Goal: Information Seeking & Learning: Learn about a topic

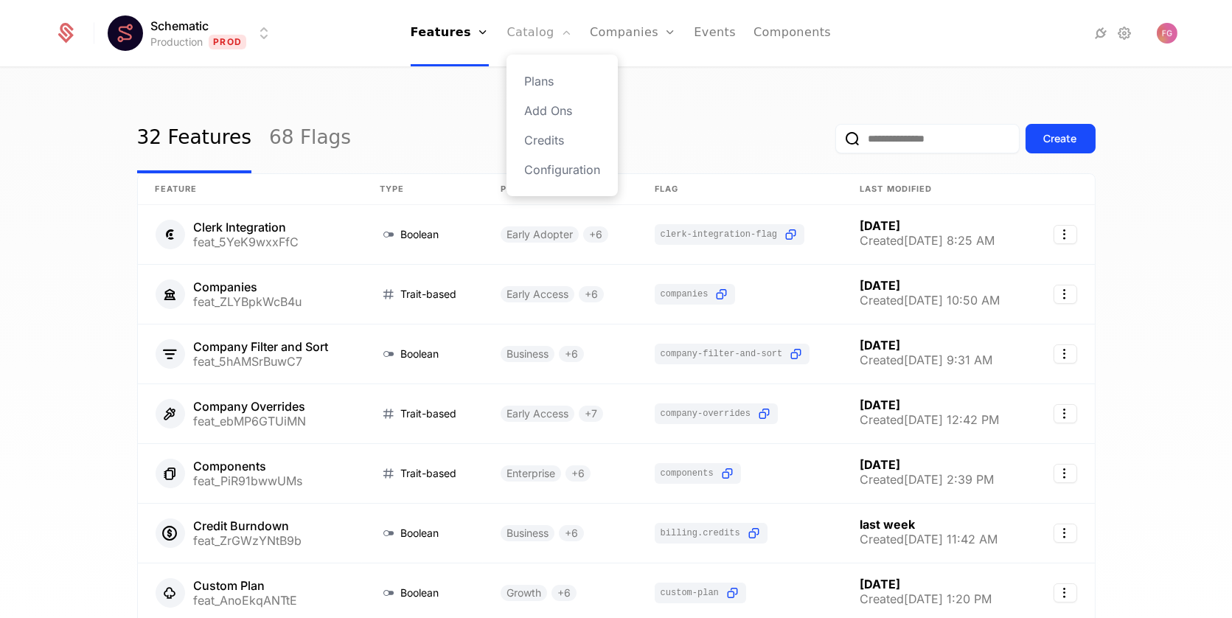
click at [524, 33] on link "Catalog" at bounding box center [539, 33] width 66 height 66
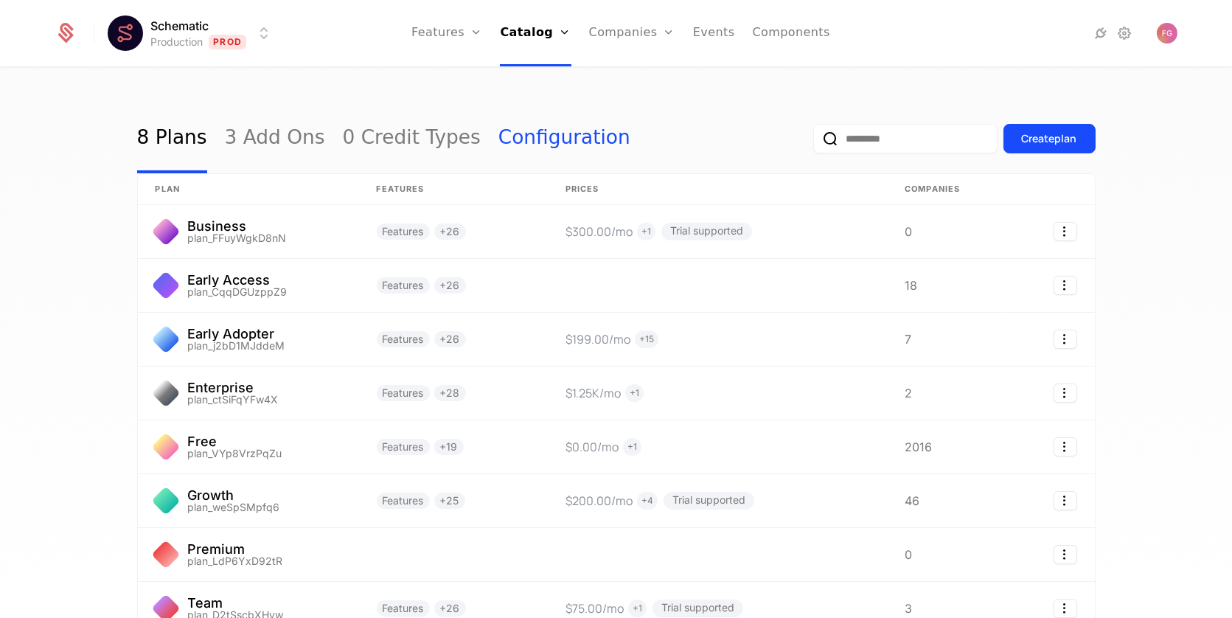
click at [525, 139] on link "Configuration" at bounding box center [564, 138] width 132 height 69
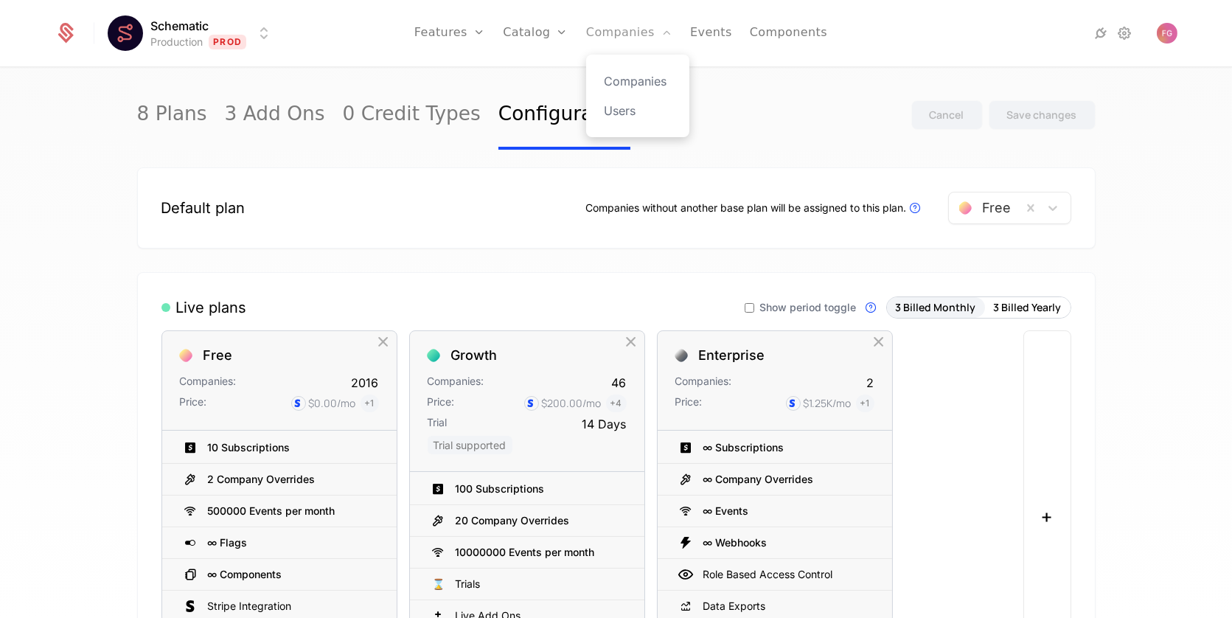
click at [599, 42] on link "Companies" at bounding box center [629, 33] width 86 height 66
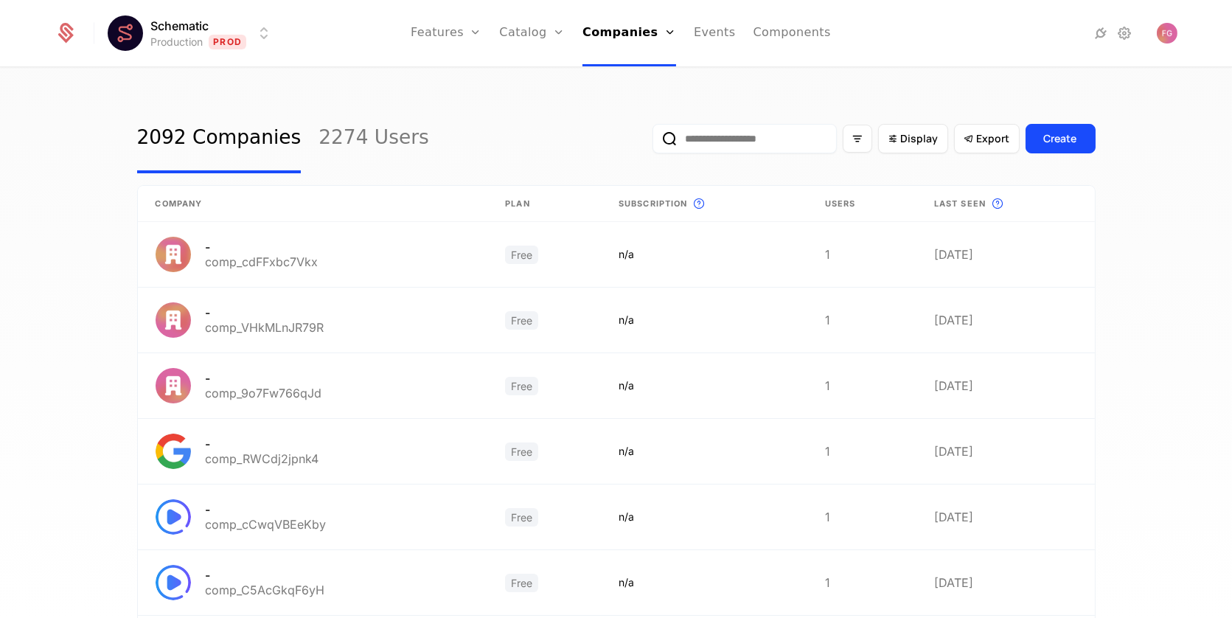
click at [717, 131] on input "email" at bounding box center [744, 138] width 184 height 29
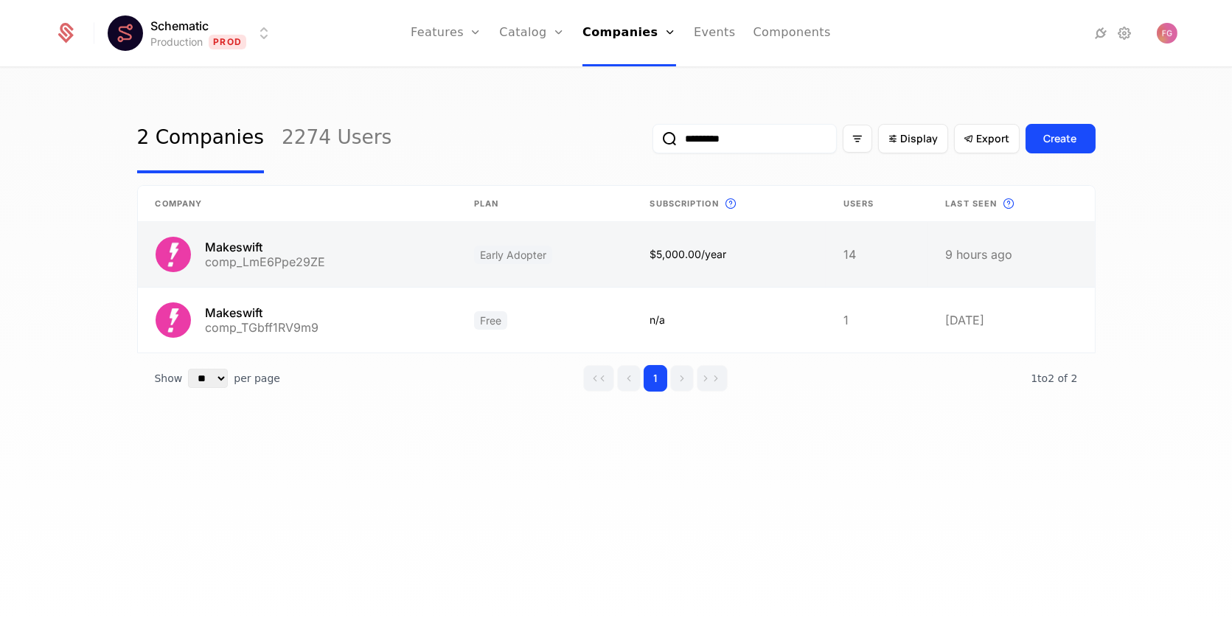
type input "*********"
click at [325, 272] on link at bounding box center [297, 254] width 318 height 65
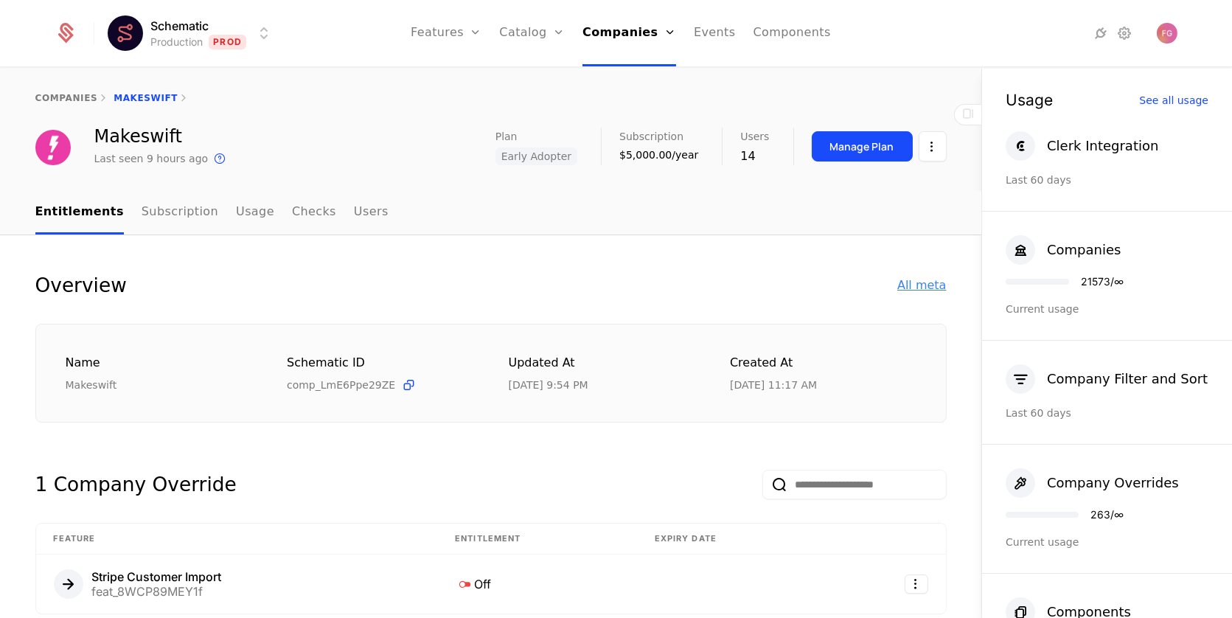
click at [920, 287] on div "All meta" at bounding box center [921, 285] width 49 height 18
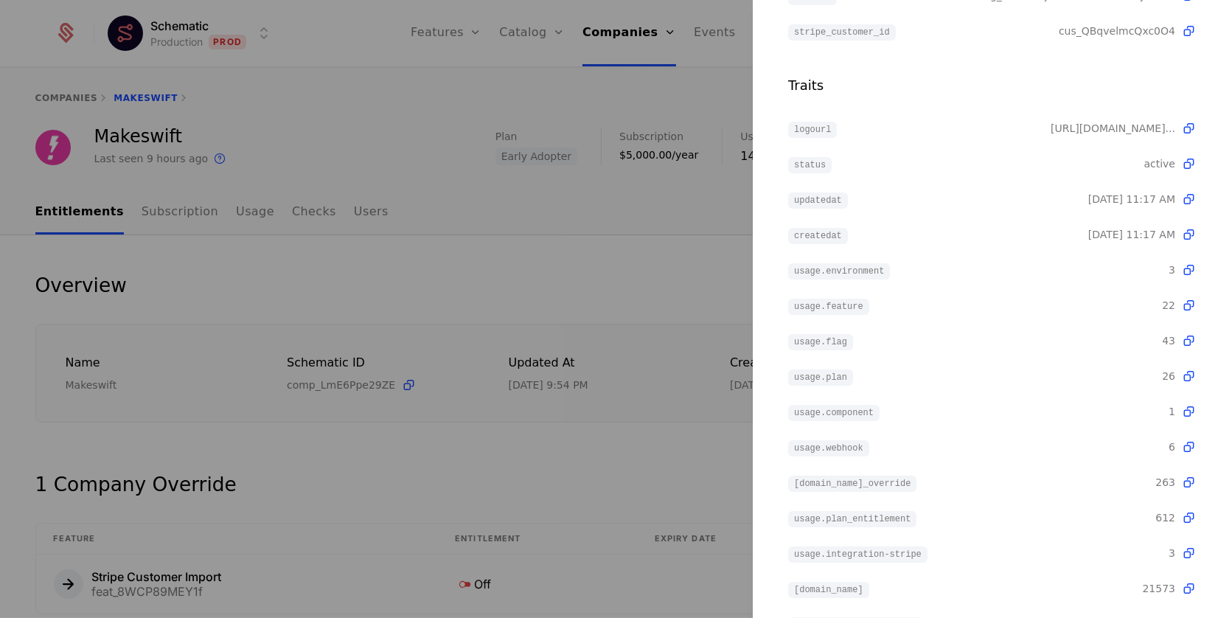
scroll to position [526, 0]
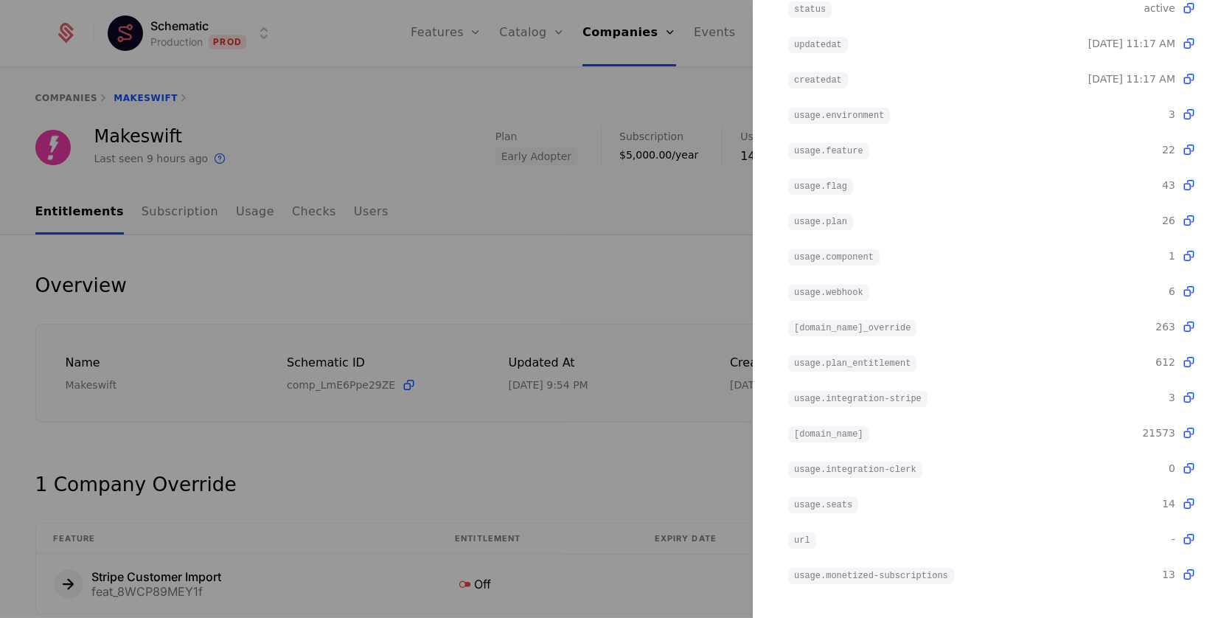
click at [607, 265] on div at bounding box center [616, 309] width 1232 height 618
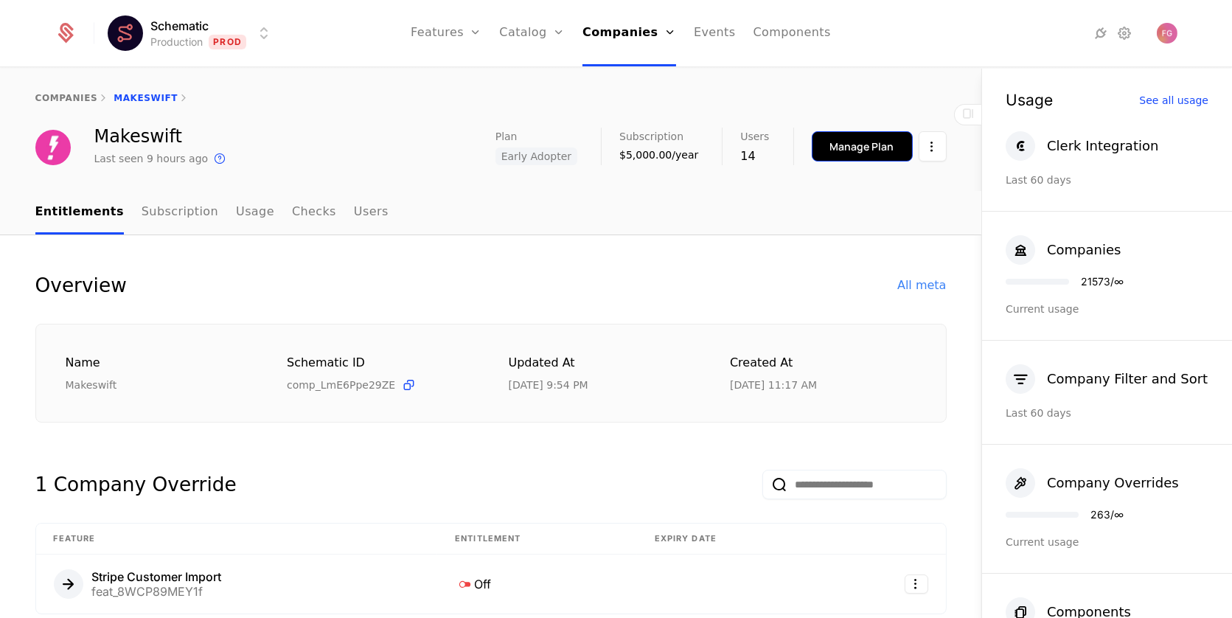
click at [863, 158] on button "Manage Plan" at bounding box center [862, 146] width 101 height 30
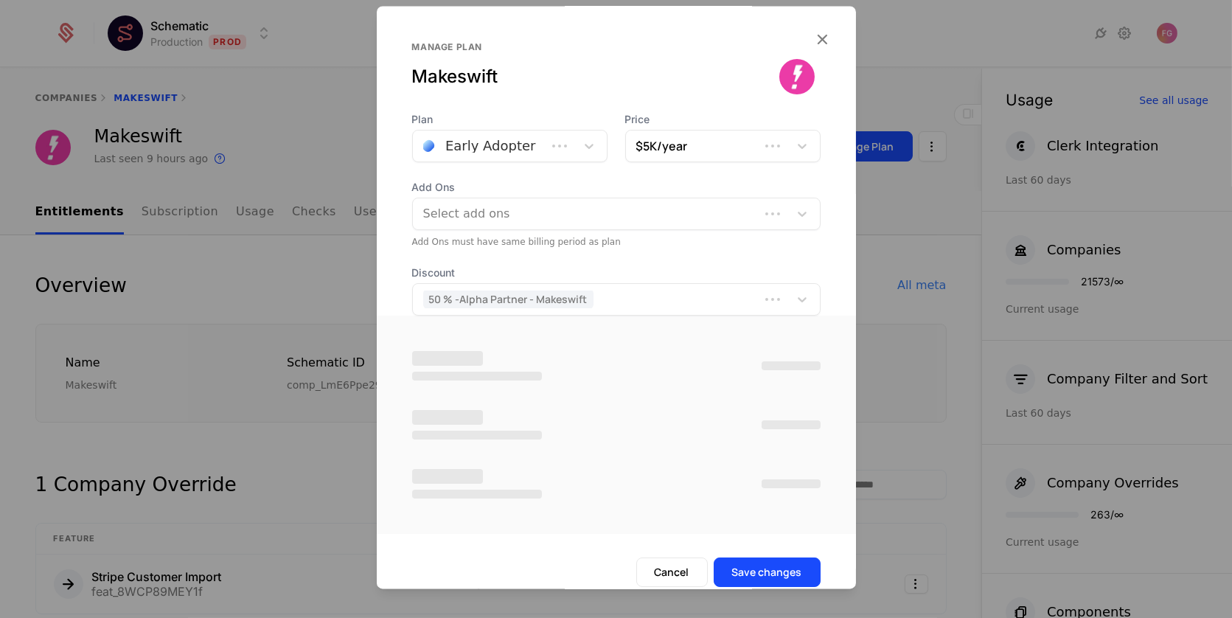
click at [871, 206] on div at bounding box center [616, 309] width 1232 height 618
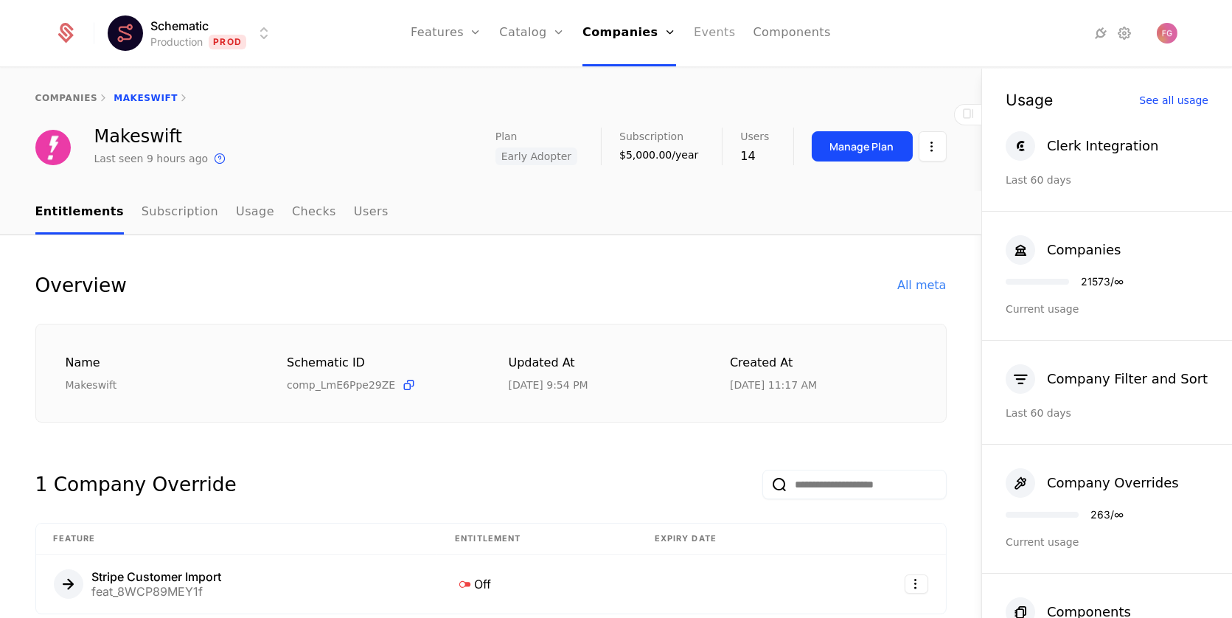
click at [710, 37] on link "Events" at bounding box center [715, 33] width 42 height 66
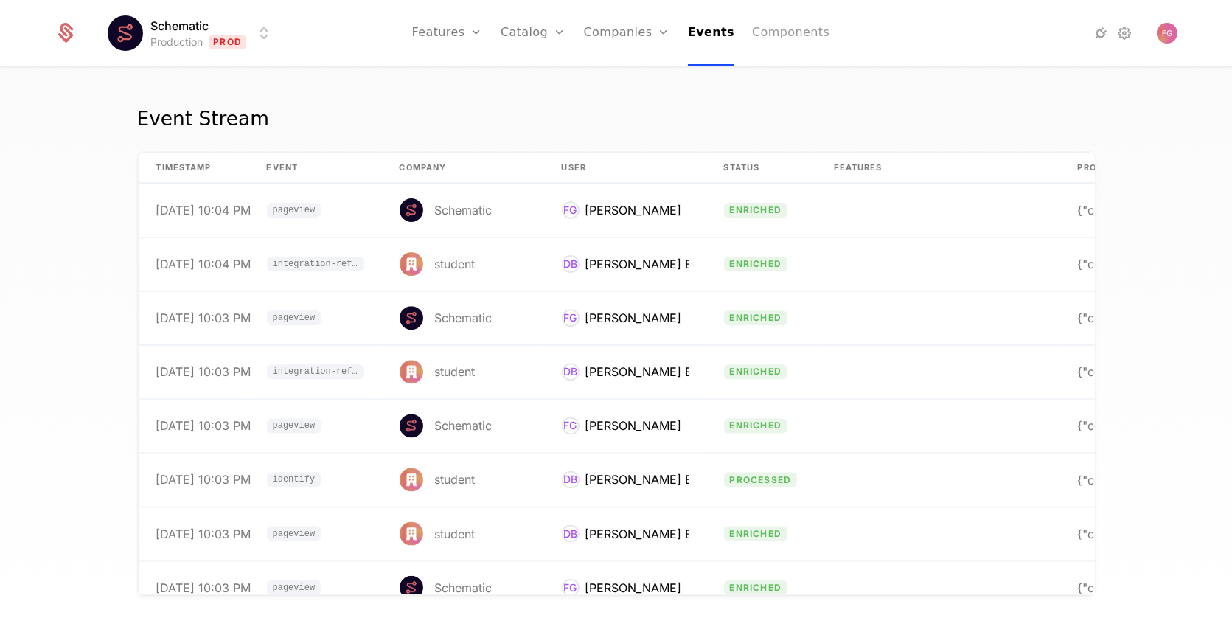
click at [765, 26] on link "Components" at bounding box center [790, 33] width 77 height 66
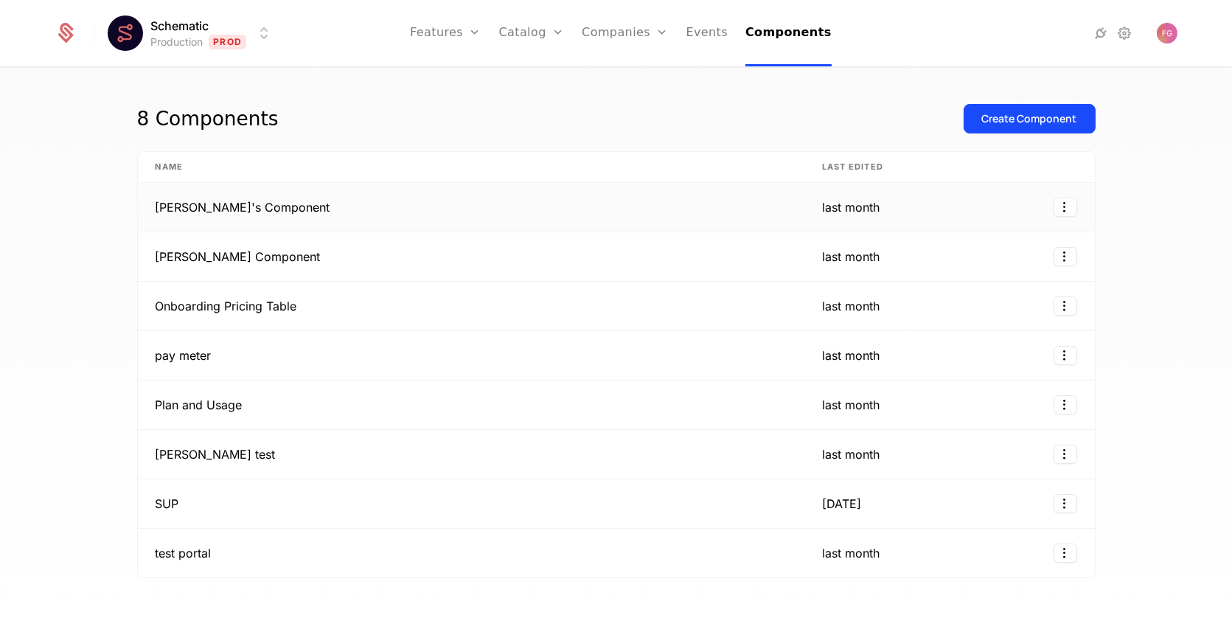
click at [491, 213] on td "Ben's Component" at bounding box center [471, 207] width 666 height 49
